Goal: Navigation & Orientation: Find specific page/section

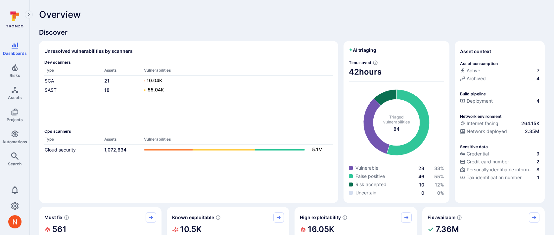
click at [272, 72] on th "Vulnerabilities" at bounding box center [238, 71] width 189 height 8
click at [13, 66] on icon "Risks" at bounding box center [15, 68] width 8 height 8
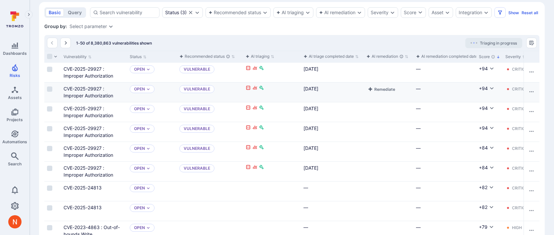
scroll to position [151, 0]
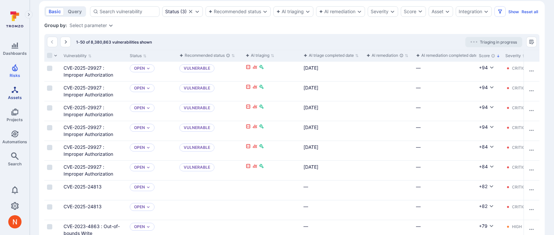
click at [23, 88] on link "Assets" at bounding box center [14, 93] width 29 height 20
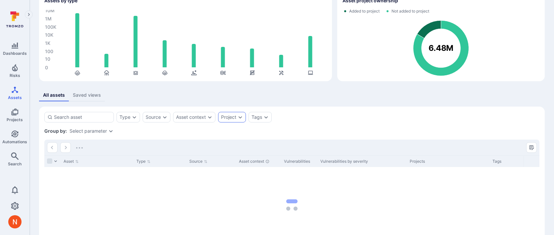
scroll to position [41, 0]
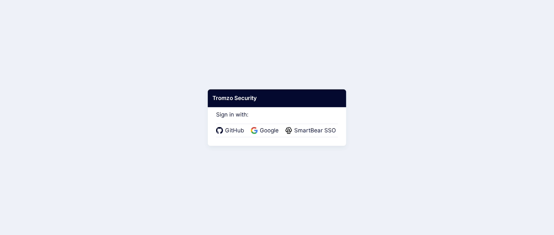
click at [260, 125] on div "GitHub Google SmartBear SSO" at bounding box center [277, 131] width 122 height 14
click at [261, 130] on span "Google" at bounding box center [269, 131] width 23 height 9
